Goal: Find specific page/section: Find specific page/section

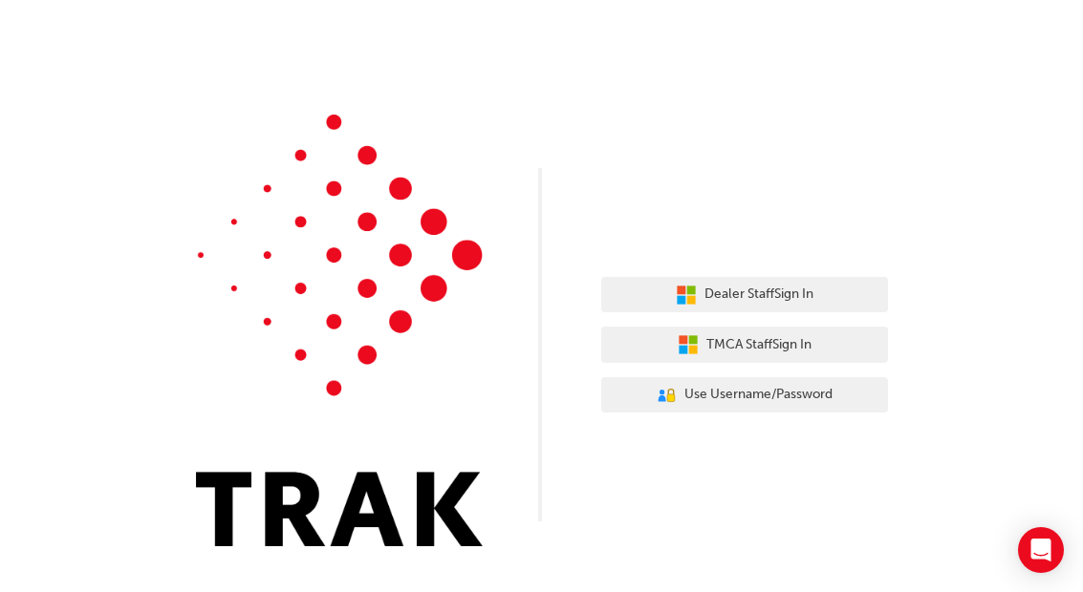
click at [838, 343] on button "TMCA Staff Sign In" at bounding box center [744, 345] width 287 height 36
click at [826, 292] on button "Dealer Staff Sign In" at bounding box center [744, 295] width 287 height 36
click at [989, 354] on div "Dealer Staff Sign In TMCA Staff Sign In User Authentication Icon - Blue Person,…" at bounding box center [541, 287] width 1083 height 575
click at [837, 292] on button "Dealer Staff Sign In" at bounding box center [744, 295] width 287 height 36
